Goal: Task Accomplishment & Management: Use online tool/utility

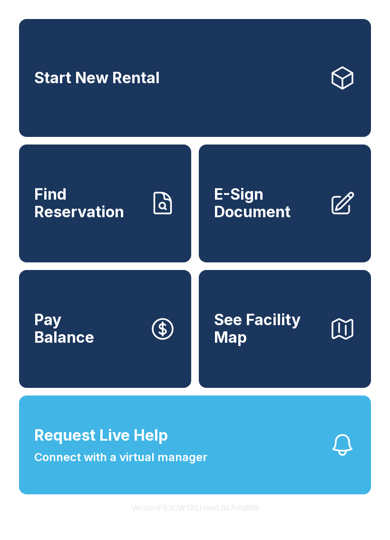
click at [134, 235] on link "Find Reservation" at bounding box center [105, 204] width 172 height 118
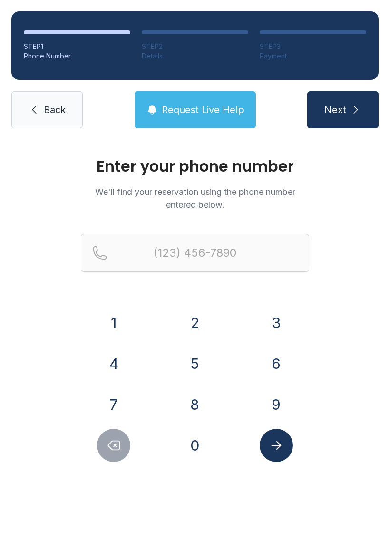
click at [128, 412] on button "7" at bounding box center [113, 404] width 33 height 33
click at [195, 458] on button "0" at bounding box center [194, 445] width 33 height 33
click at [199, 323] on button "2" at bounding box center [194, 322] width 33 height 33
click at [283, 362] on button "6" at bounding box center [276, 363] width 33 height 33
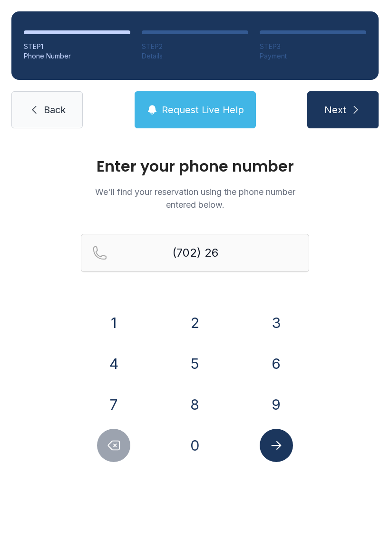
click at [122, 393] on button "7" at bounding box center [113, 404] width 33 height 33
click at [122, 399] on button "7" at bounding box center [113, 404] width 33 height 33
click at [274, 401] on button "9" at bounding box center [276, 404] width 33 height 33
click at [273, 321] on button "3" at bounding box center [276, 322] width 33 height 33
click at [202, 434] on button "0" at bounding box center [194, 445] width 33 height 33
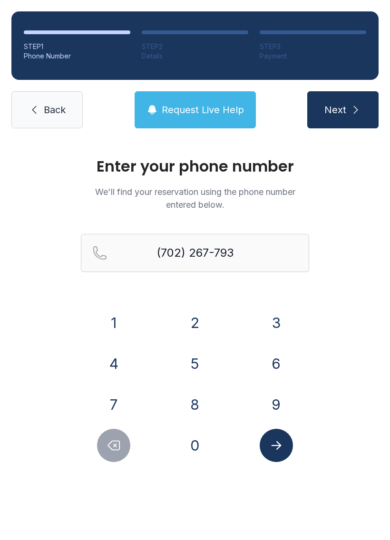
type input "[PHONE_NUMBER]"
click at [274, 446] on icon "Submit lookup form" at bounding box center [276, 445] width 10 height 9
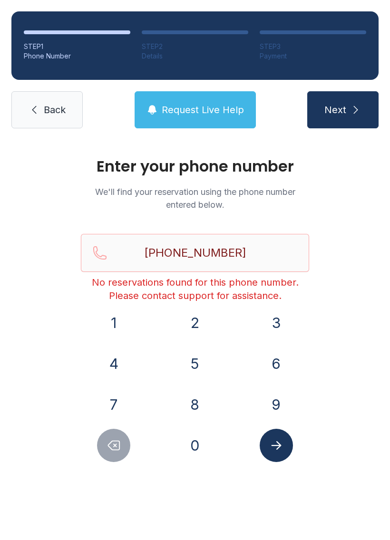
click at [54, 108] on span "Back" at bounding box center [55, 109] width 22 height 13
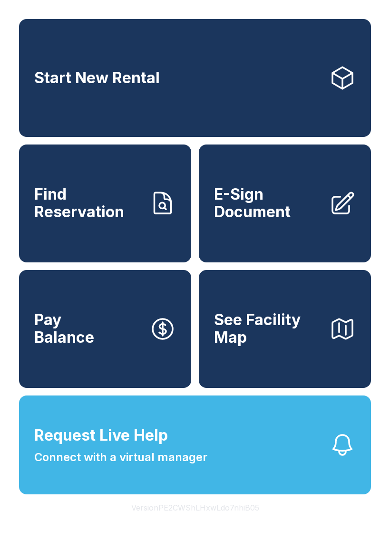
click at [298, 213] on span "E-Sign Document" at bounding box center [268, 203] width 108 height 35
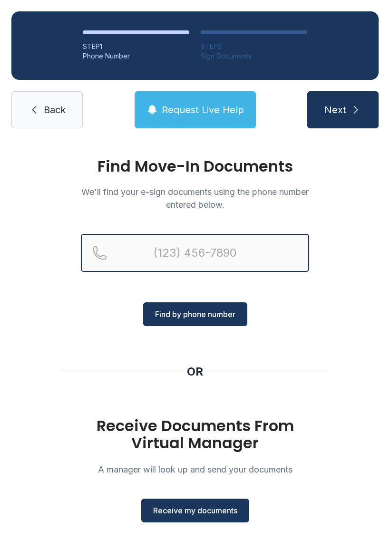
click at [243, 246] on input "Reservation phone number" at bounding box center [195, 253] width 228 height 38
type input "[PHONE_NUMBER]"
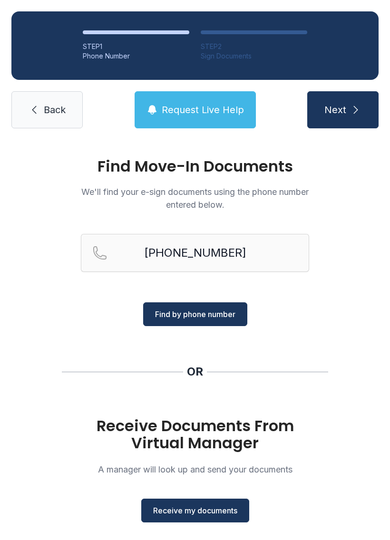
click at [222, 313] on span "Find by phone number" at bounding box center [195, 314] width 80 height 11
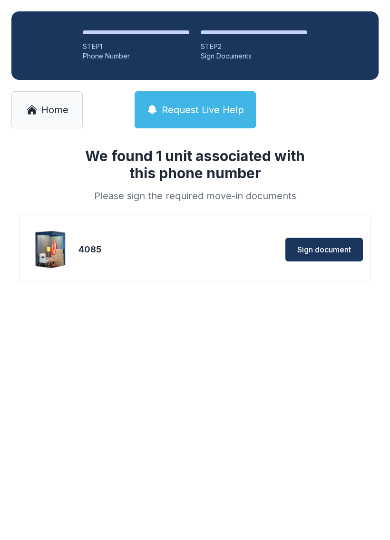
click at [322, 243] on button "Sign document" at bounding box center [324, 250] width 78 height 24
click at [40, 113] on link "Home" at bounding box center [46, 109] width 71 height 37
